Goal: Check status: Check status

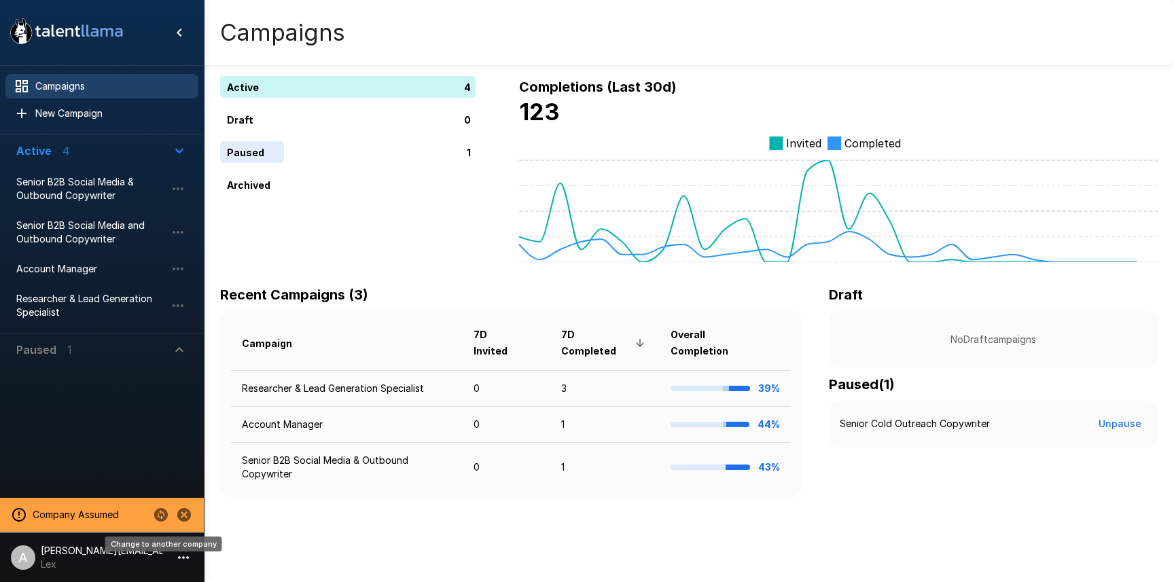
click at [158, 516] on icon "Change to another company" at bounding box center [161, 515] width 16 height 16
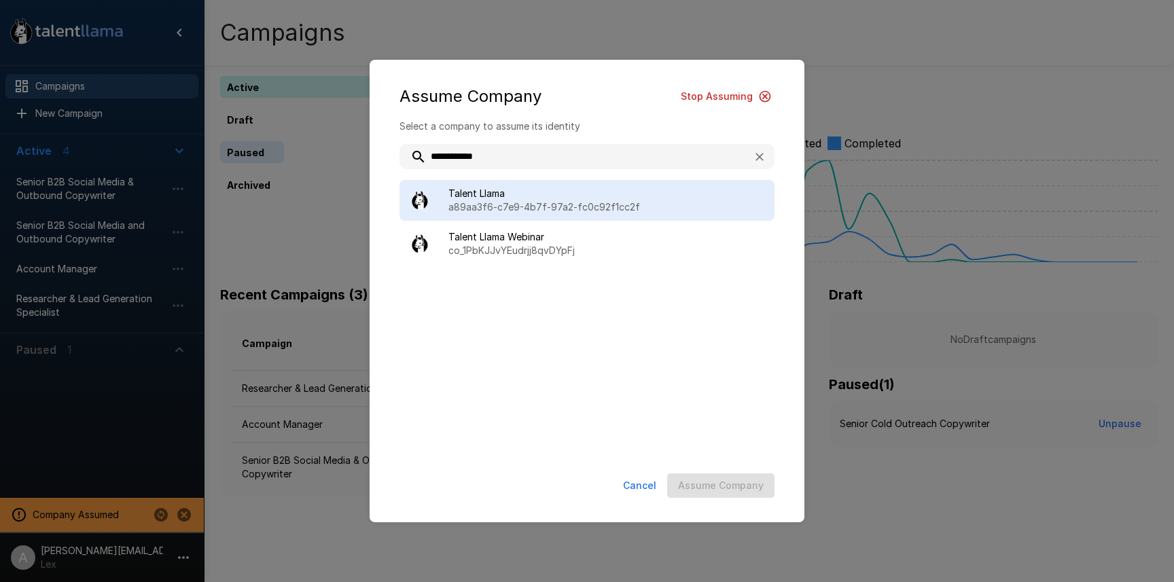
type input "**********"
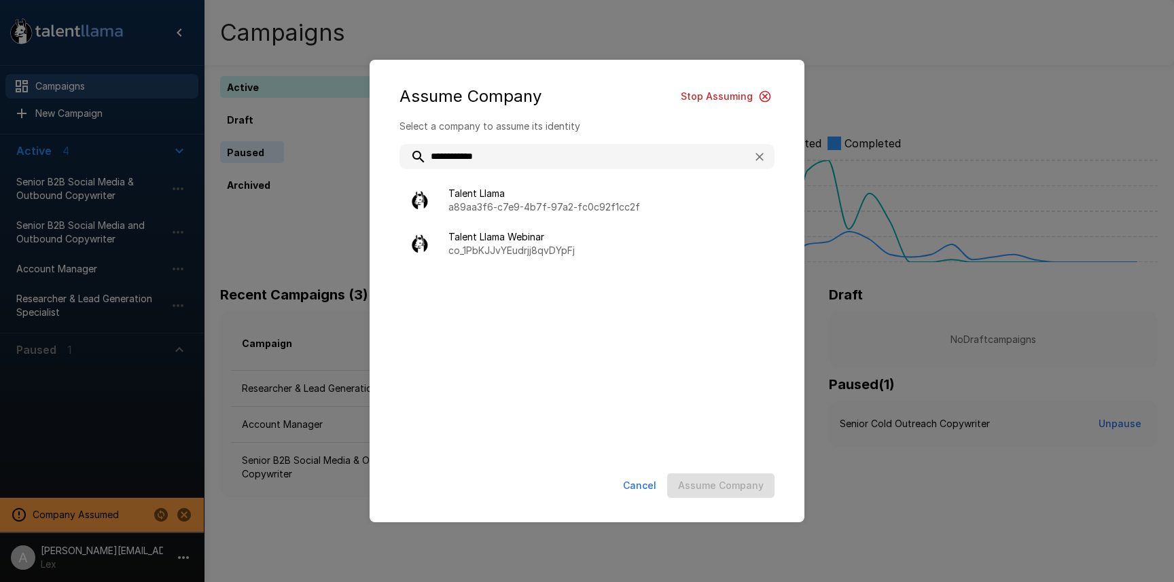
click at [528, 202] on p "a89aa3f6-c7e9-4b7f-97a2-fc0c92f1cc2f" at bounding box center [605, 207] width 315 height 14
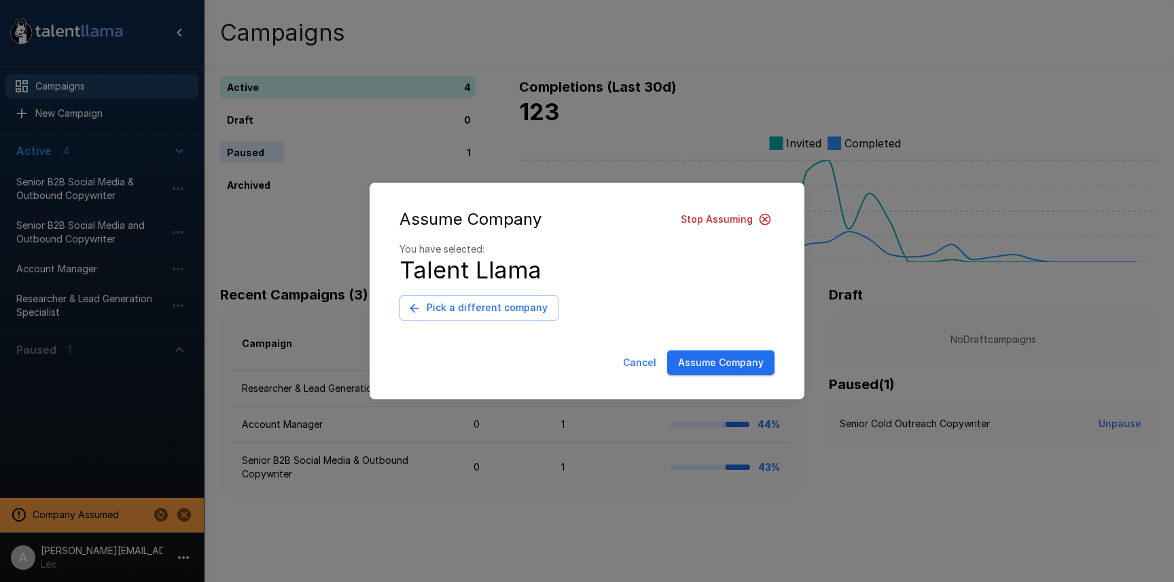
click at [750, 367] on button "Assume Company" at bounding box center [720, 363] width 107 height 25
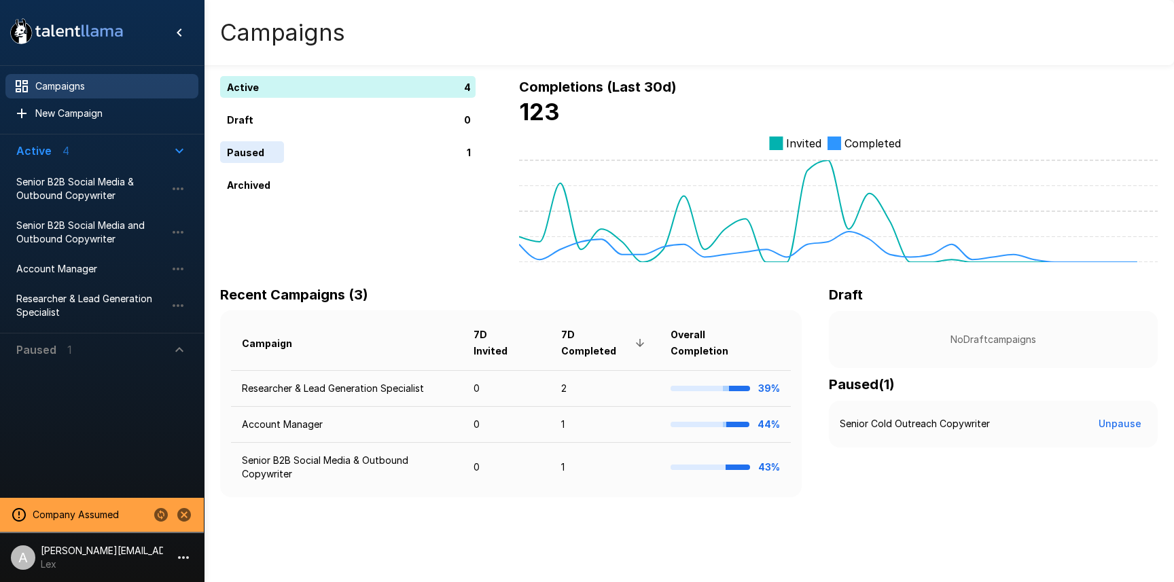
click at [190, 557] on icon "button" at bounding box center [183, 558] width 16 height 16
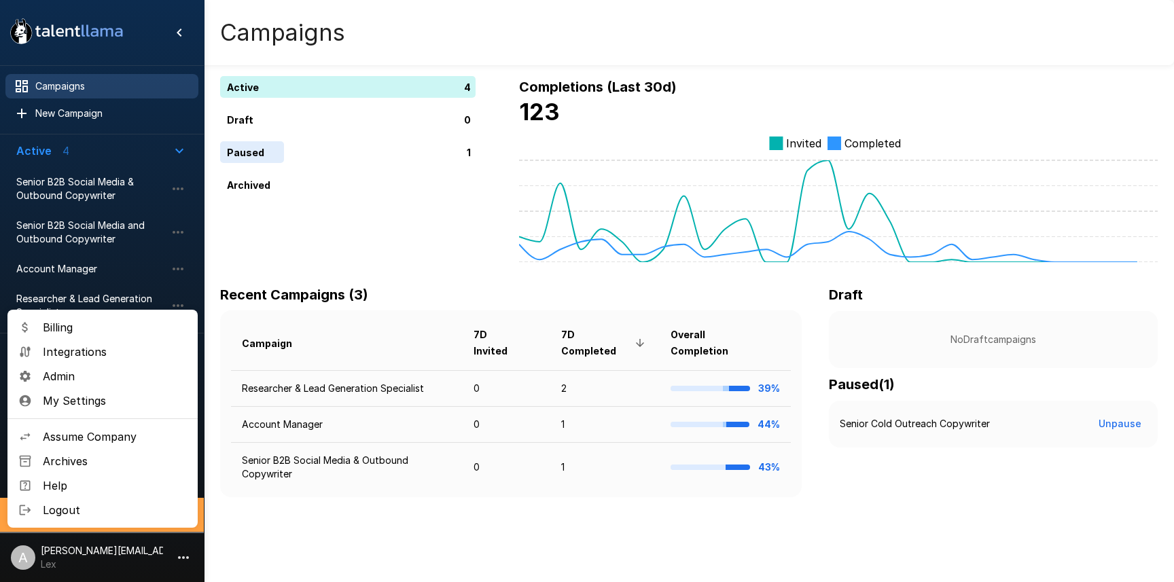
click at [110, 499] on li "Logout" at bounding box center [102, 510] width 190 height 24
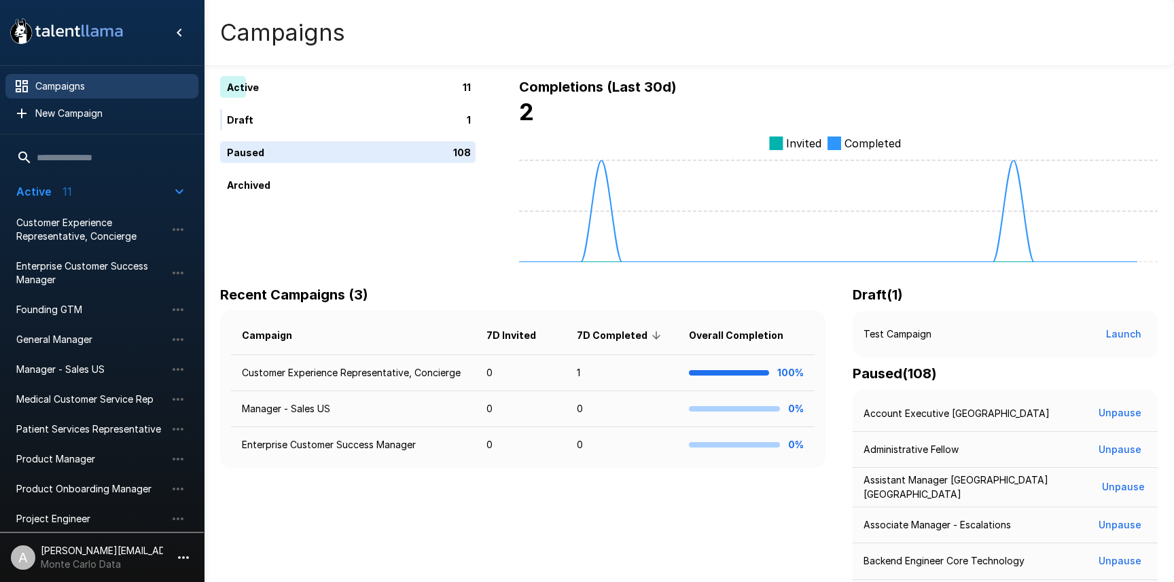
click at [180, 560] on icon "button" at bounding box center [183, 558] width 16 height 16
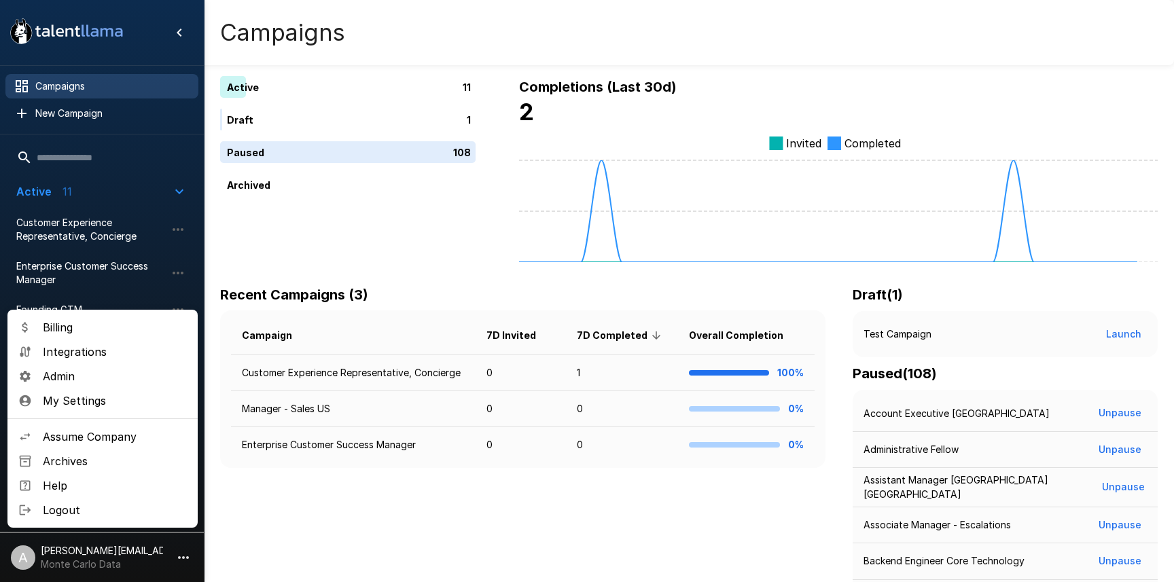
click at [528, 279] on div at bounding box center [587, 291] width 1174 height 582
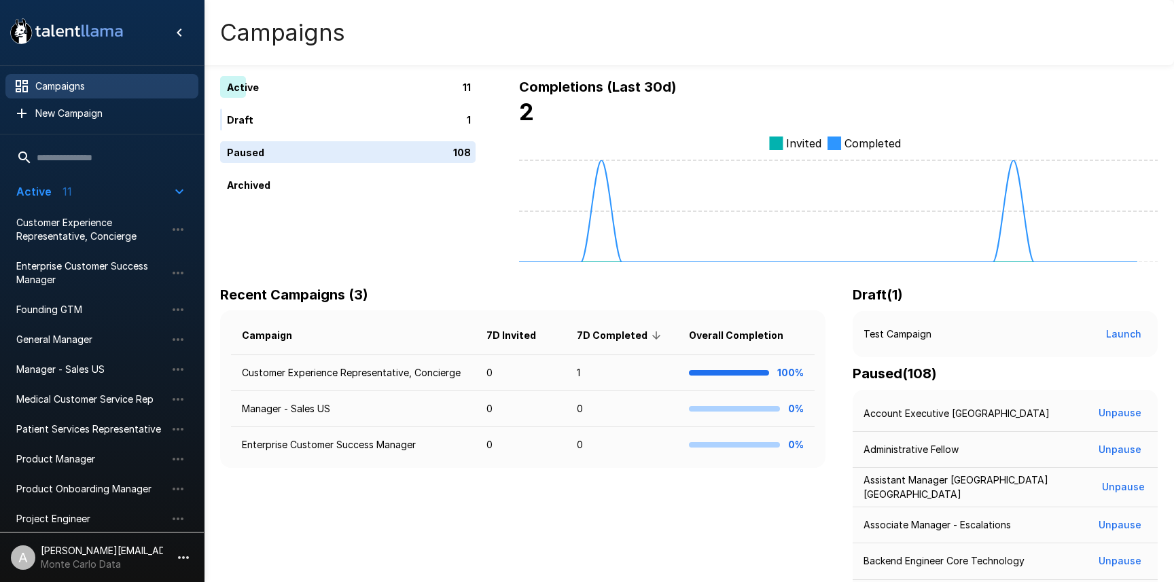
click at [171, 550] on li "A adam+prodtest1@talentllama.com Monte Carlo Data" at bounding box center [102, 554] width 204 height 43
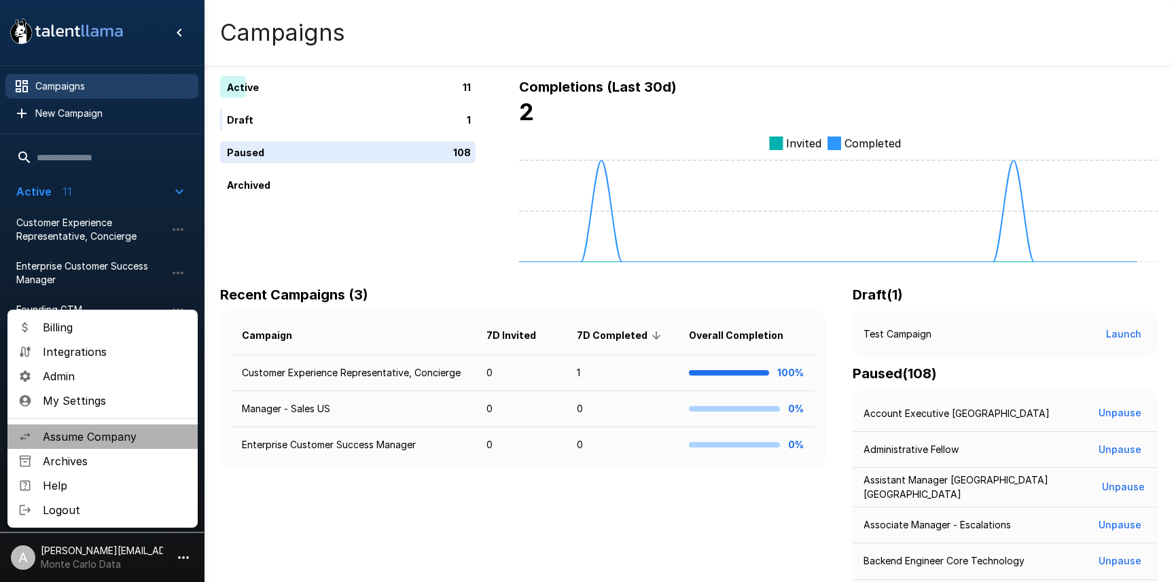
click at [105, 427] on li "Assume Company" at bounding box center [102, 437] width 190 height 24
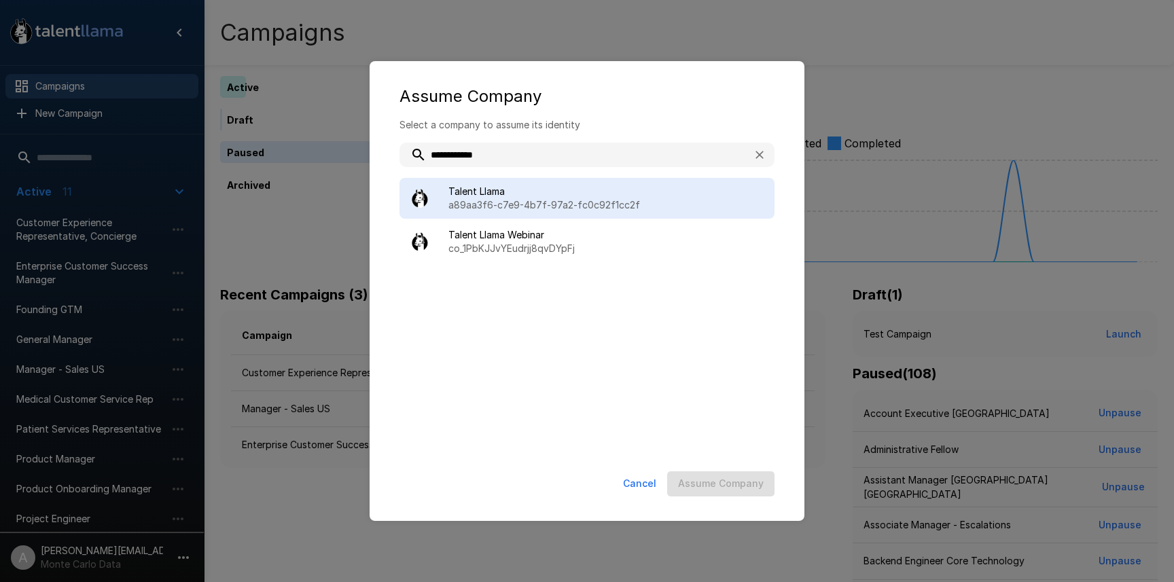
type input "**********"
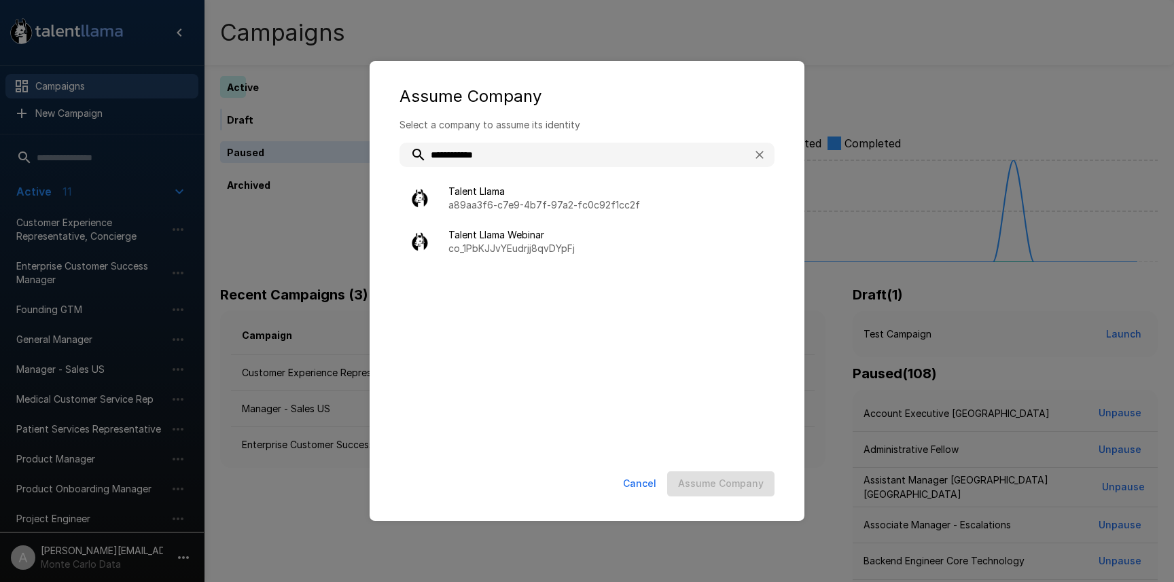
click at [606, 204] on p "a89aa3f6-c7e9-4b7f-97a2-fc0c92f1cc2f" at bounding box center [605, 205] width 315 height 14
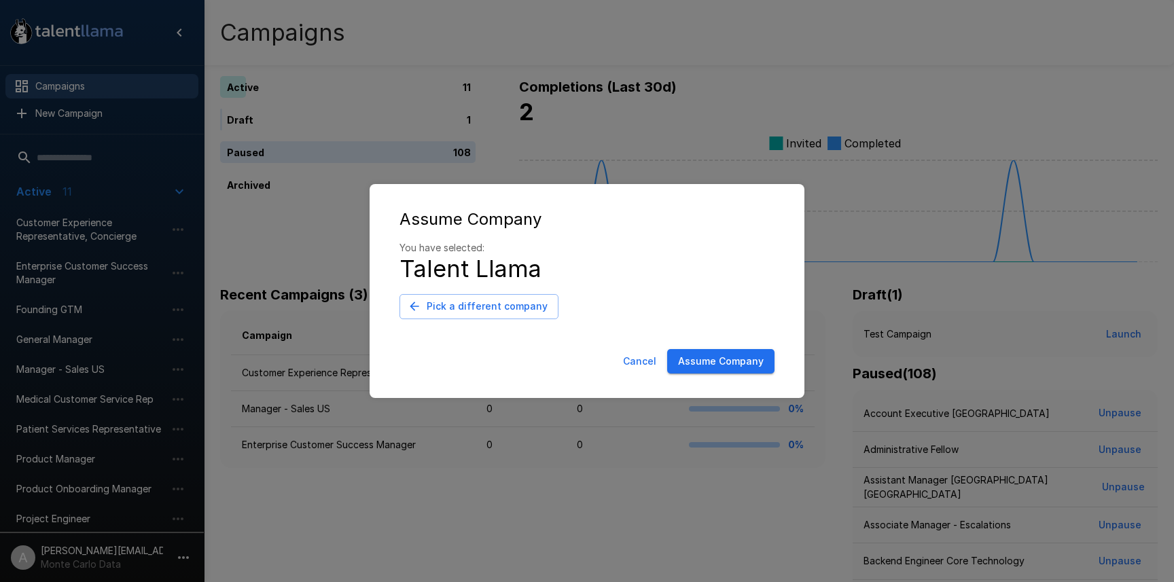
click at [726, 357] on button "Assume Company" at bounding box center [720, 361] width 107 height 25
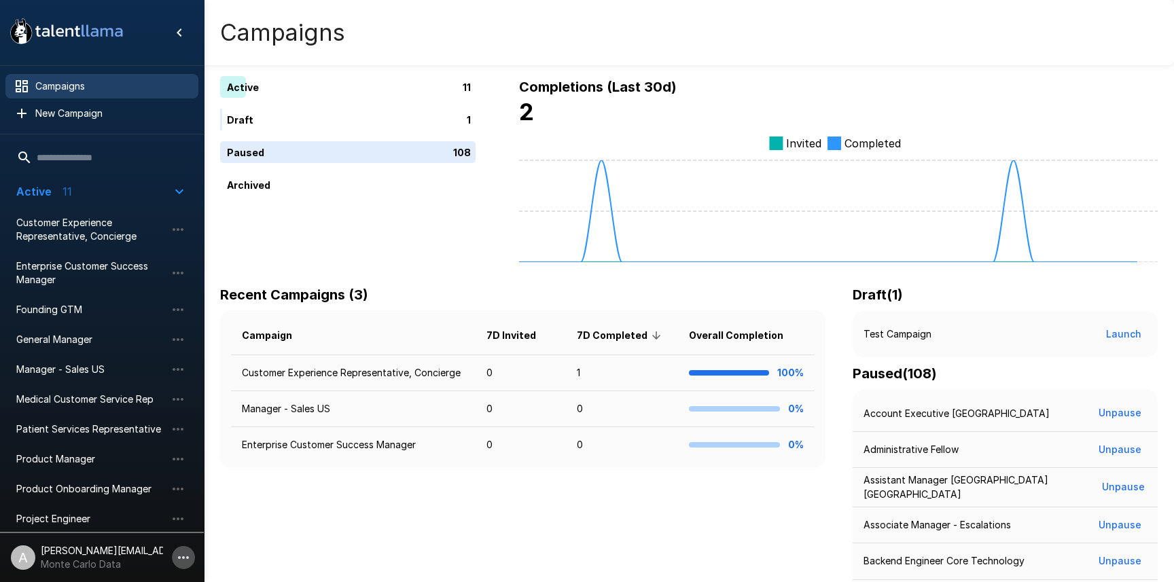
click at [185, 561] on icon "button" at bounding box center [183, 558] width 16 height 16
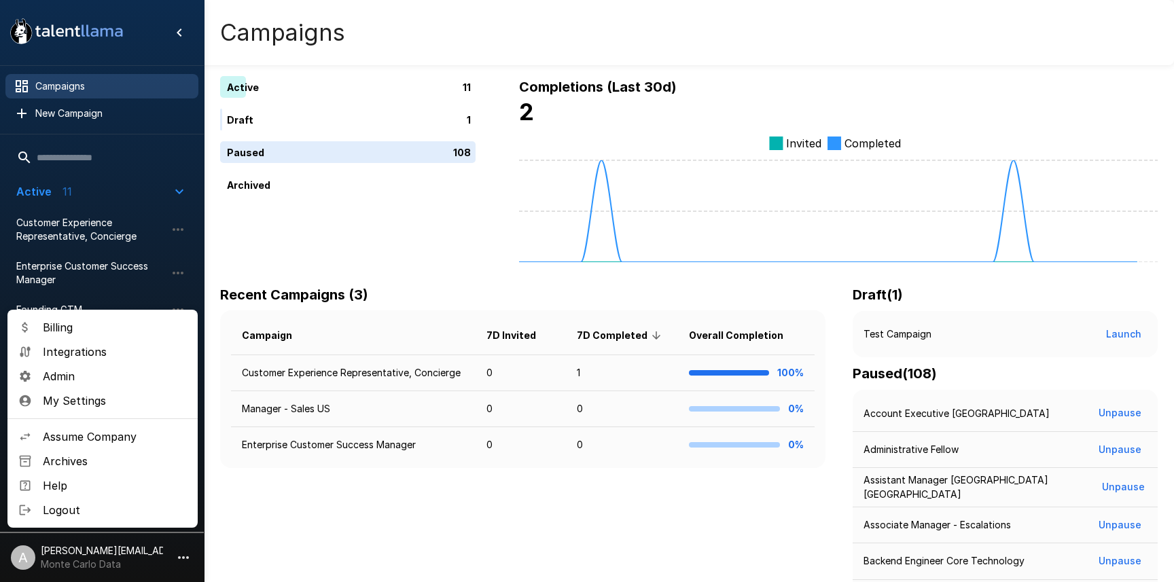
click at [143, 516] on span "Logout" at bounding box center [115, 510] width 144 height 16
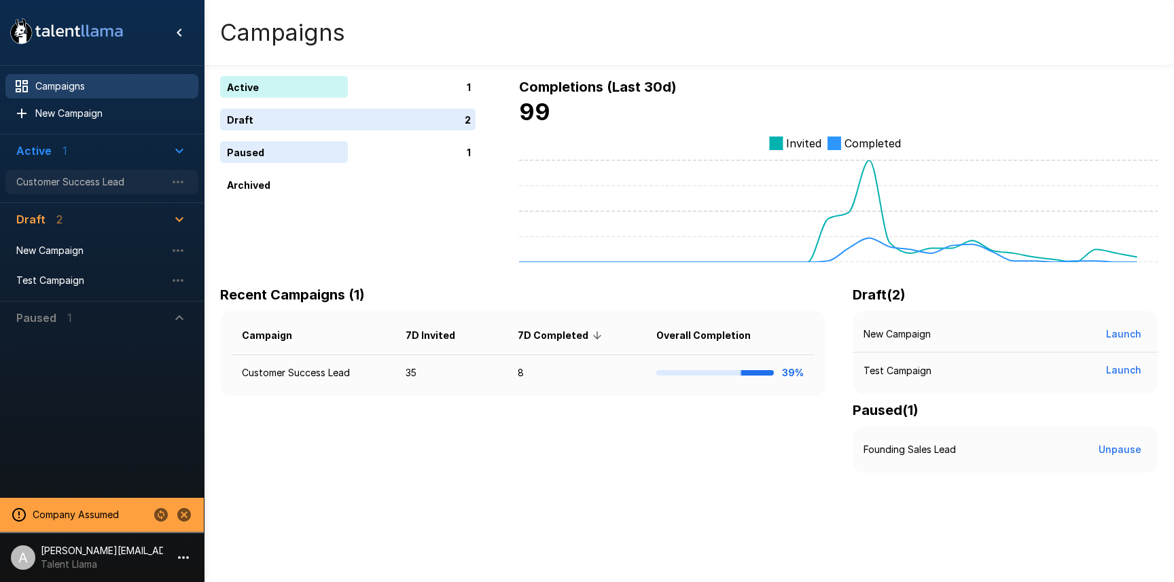
click at [79, 182] on span "Customer Success Lead" at bounding box center [90, 182] width 149 height 14
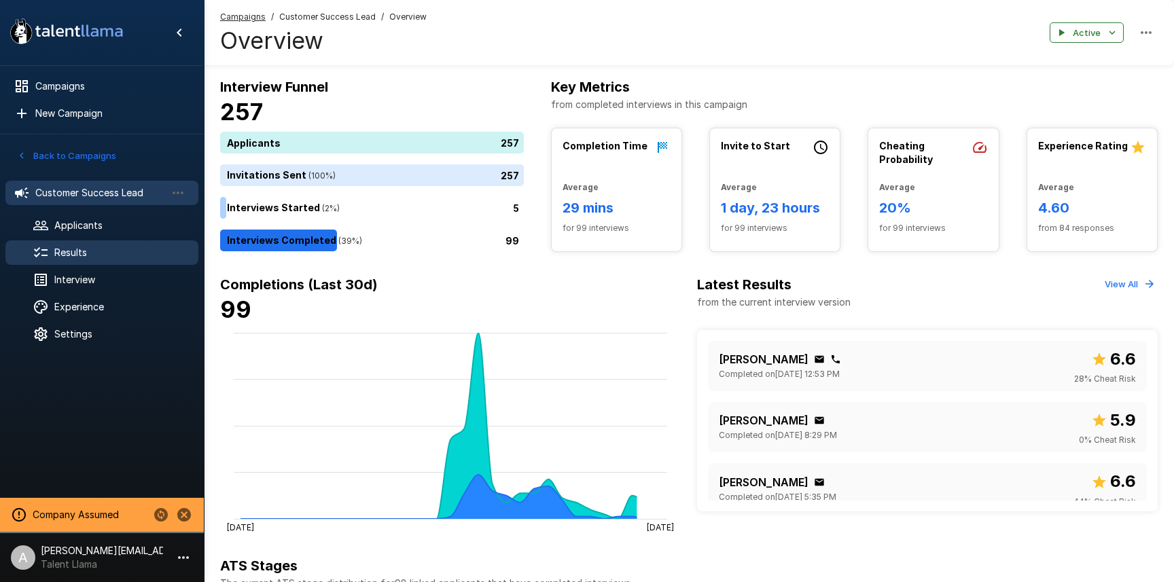
click at [94, 255] on span "Results" at bounding box center [120, 253] width 133 height 14
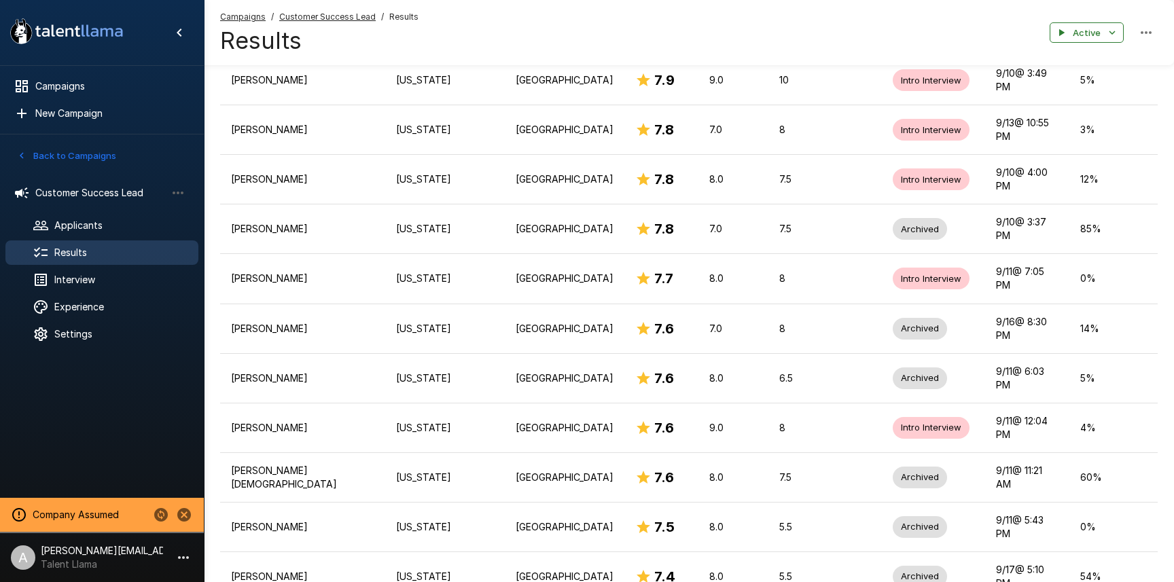
scroll to position [619, 0]
